Goal: Task Accomplishment & Management: Manage account settings

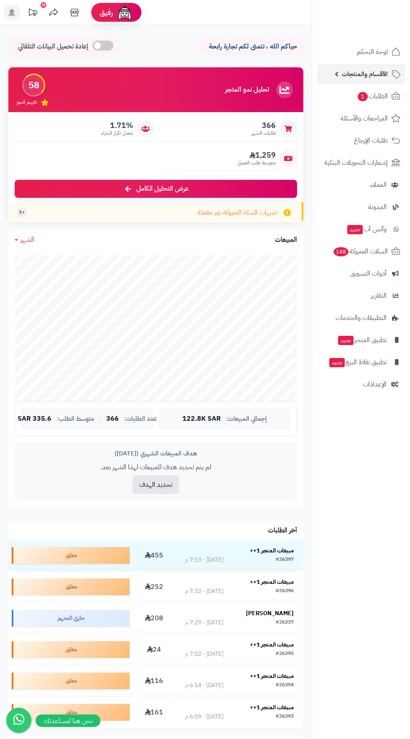
click at [368, 74] on span "الأقسام والمنتجات" at bounding box center [365, 74] width 46 height 12
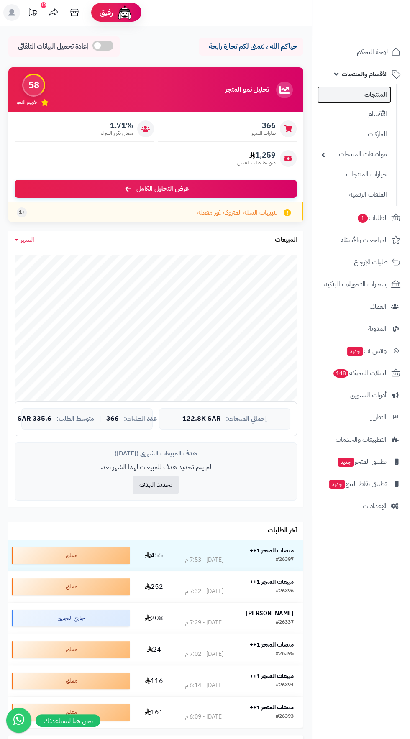
click at [378, 90] on link "المنتجات" at bounding box center [354, 94] width 74 height 17
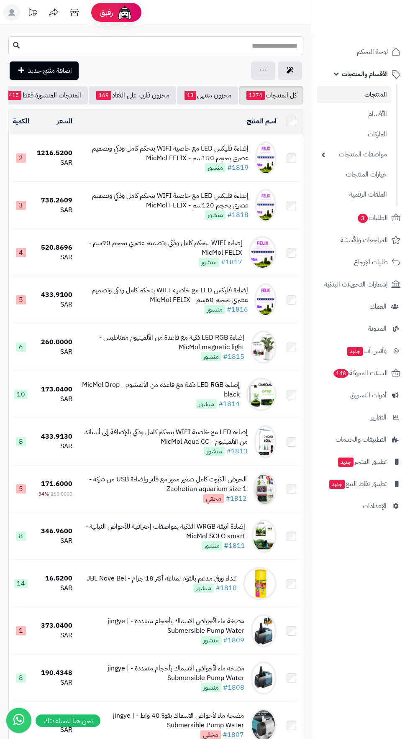
click at [274, 43] on input "text" at bounding box center [155, 45] width 295 height 19
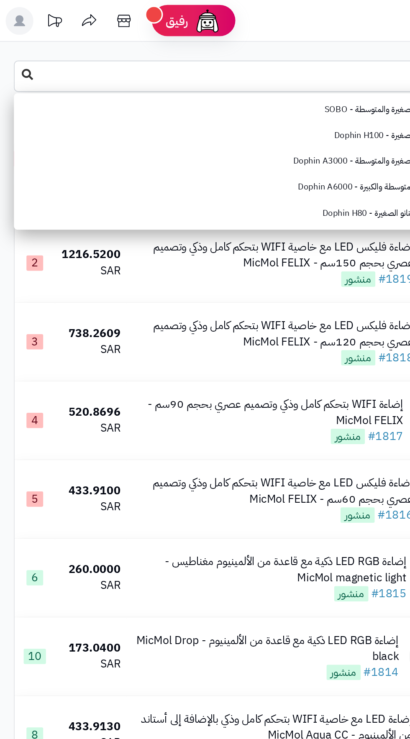
type input "********"
click at [15, 41] on button at bounding box center [16, 45] width 13 height 16
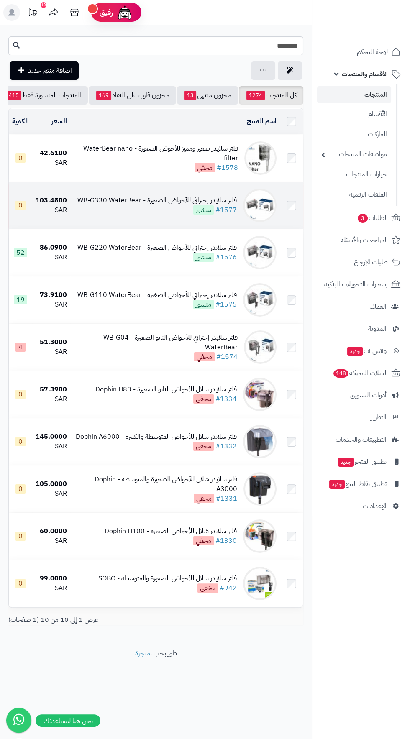
click at [196, 206] on span "منشور" at bounding box center [203, 209] width 20 height 9
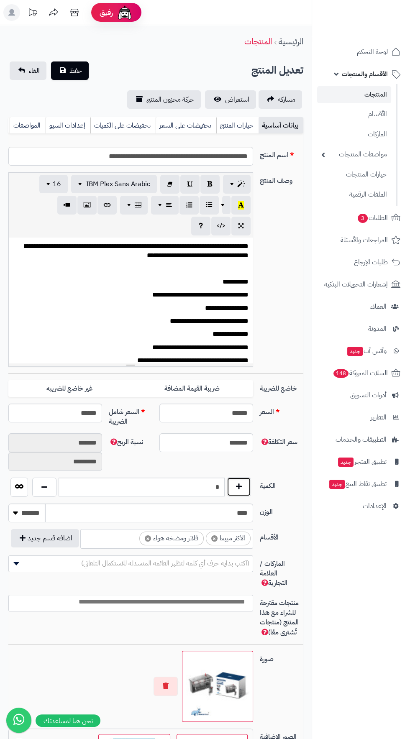
click at [241, 488] on button "button" at bounding box center [239, 486] width 24 height 19
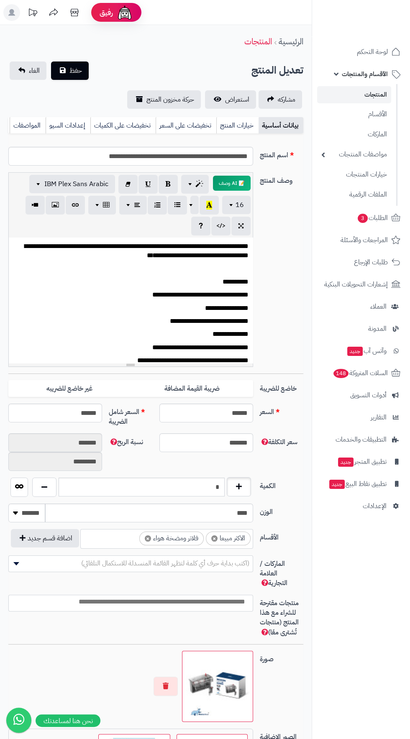
click at [245, 488] on button "button" at bounding box center [239, 486] width 24 height 19
click at [246, 483] on button "button" at bounding box center [239, 486] width 24 height 19
click at [249, 481] on button "button" at bounding box center [239, 486] width 24 height 19
click at [250, 482] on button "button" at bounding box center [239, 486] width 24 height 19
click at [249, 480] on button "button" at bounding box center [239, 486] width 24 height 19
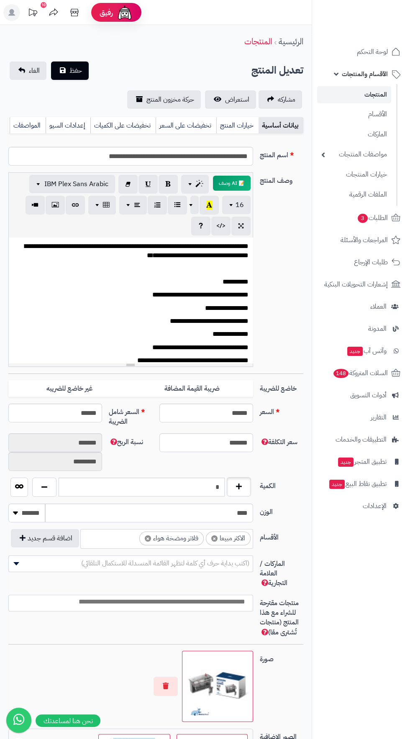
type input "*"
click at [75, 69] on span "حفظ" at bounding box center [75, 70] width 13 height 10
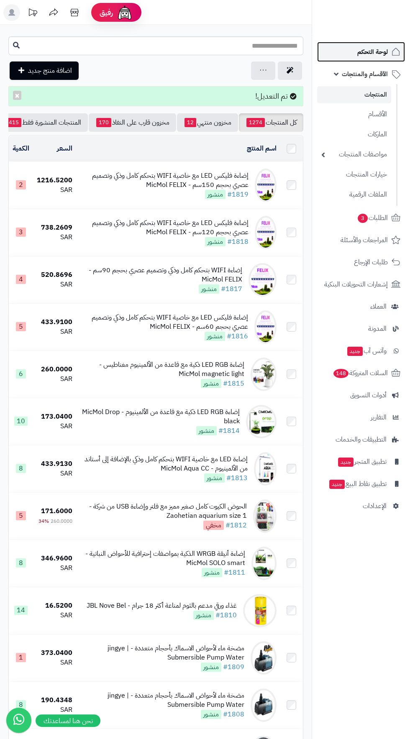
click at [358, 51] on span "لوحة التحكم" at bounding box center [372, 52] width 31 height 12
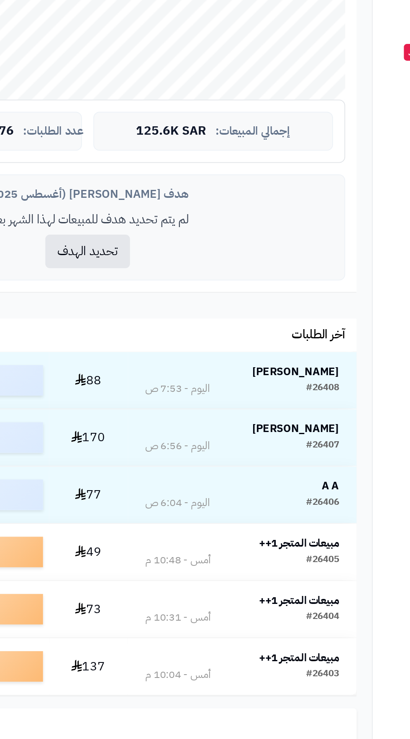
scroll to position [19, 0]
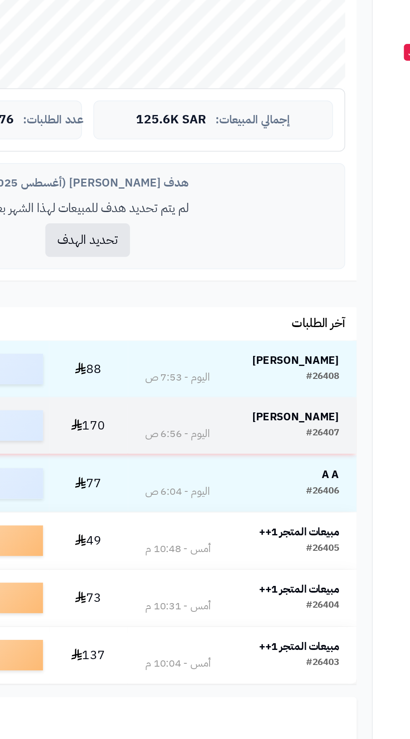
click at [276, 558] on strong "Rana Alhindi" at bounding box center [270, 562] width 48 height 9
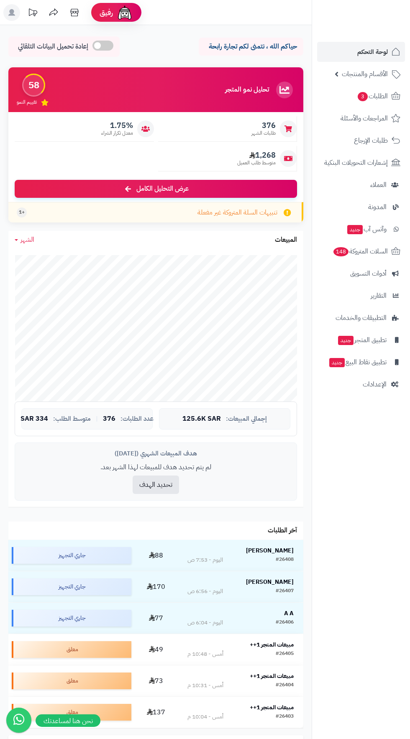
scroll to position [19, 0]
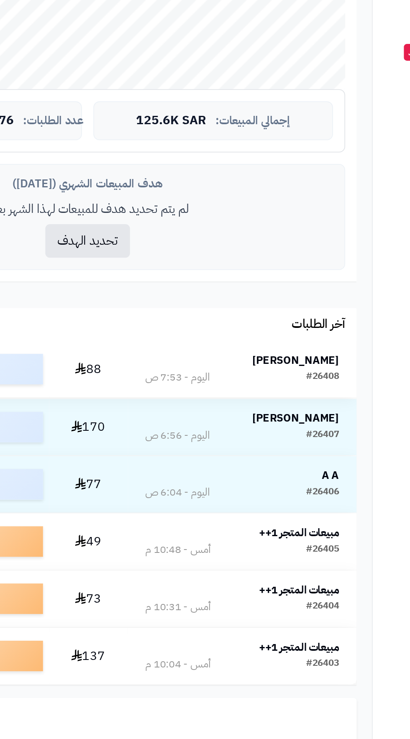
click at [269, 529] on strong "[PERSON_NAME]" at bounding box center [270, 531] width 48 height 9
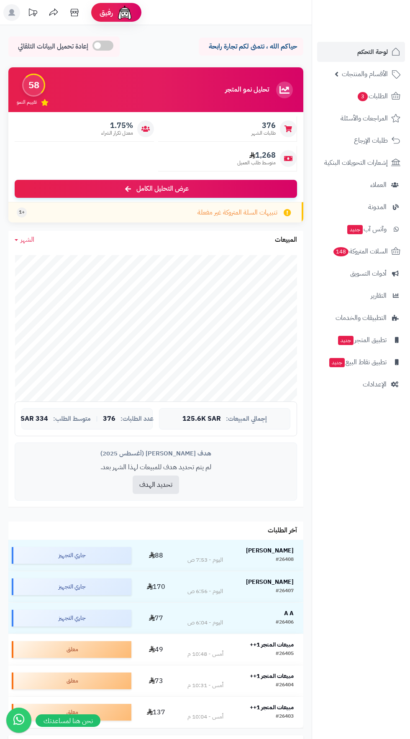
scroll to position [19, 0]
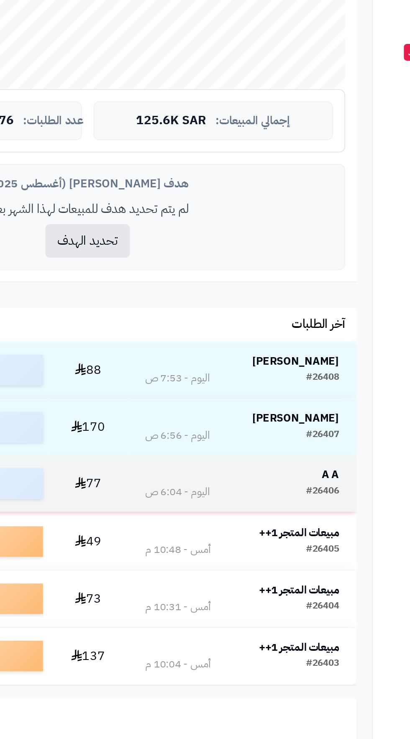
click at [291, 594] on strong "A A" at bounding box center [289, 594] width 10 height 9
